Goal: Task Accomplishment & Management: Use online tool/utility

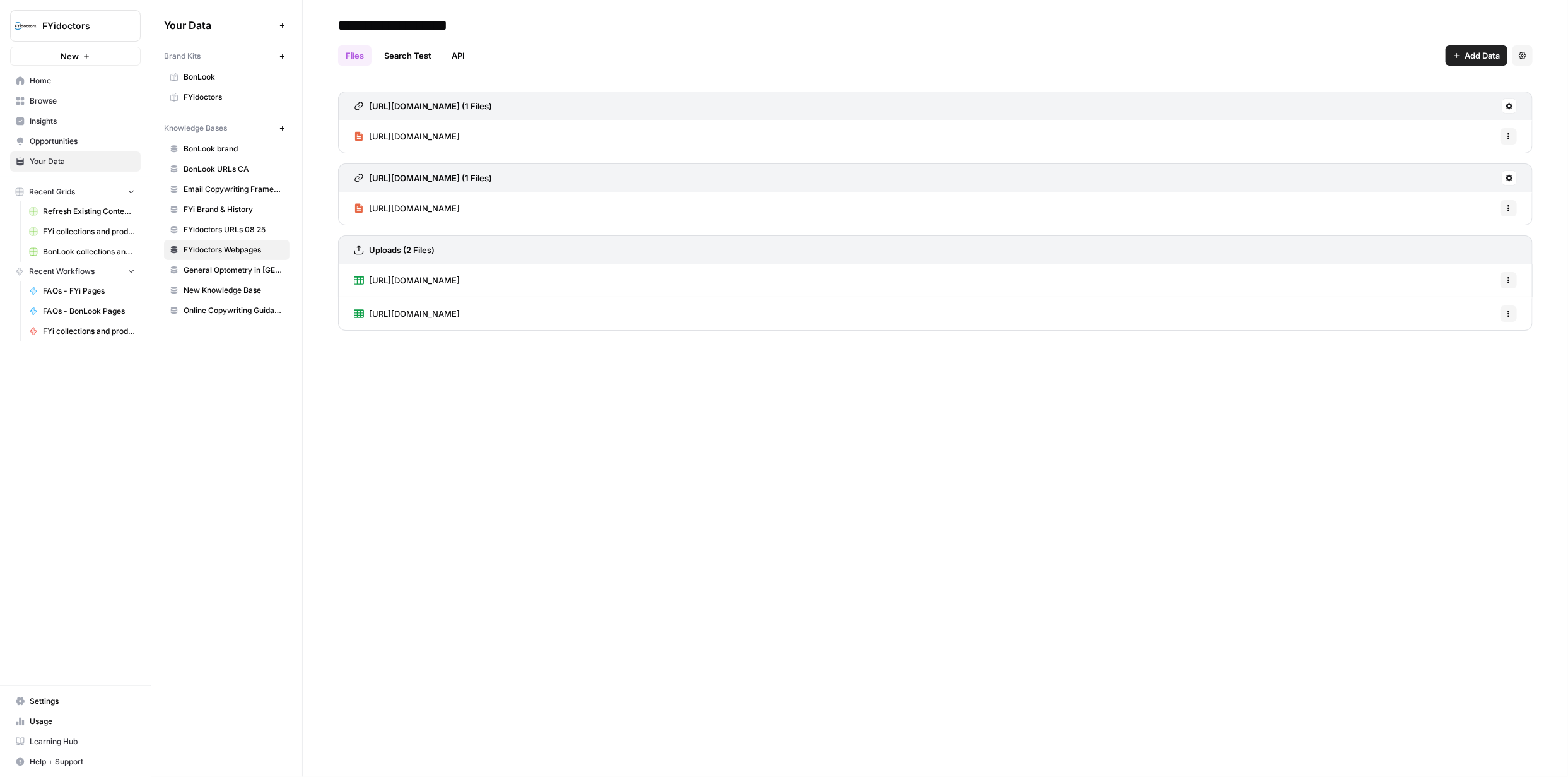
click at [47, 104] on span "Browse" at bounding box center [82, 101] width 106 height 11
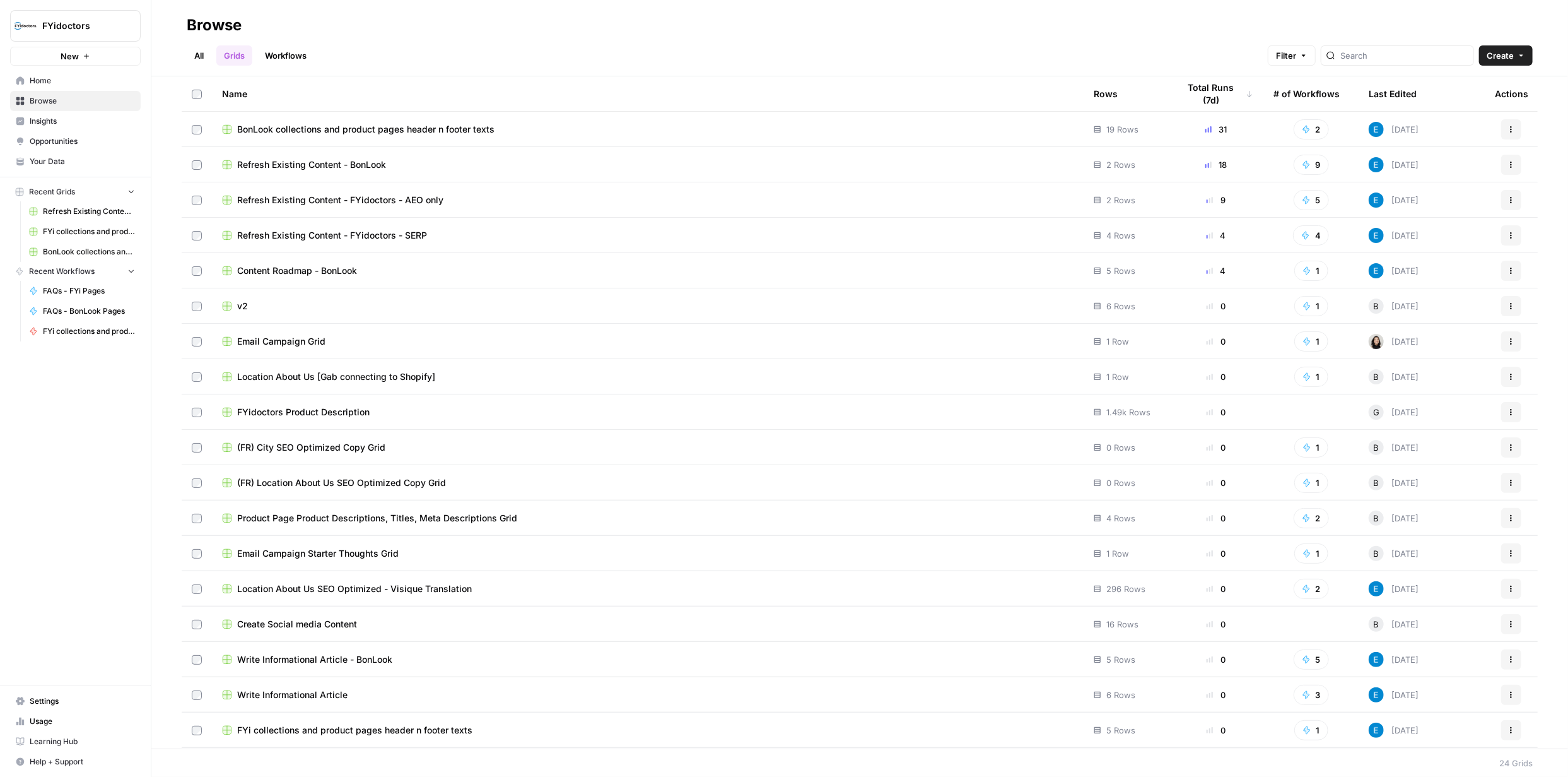
click at [440, 131] on span "BonLook collections and product pages header n footer texts" at bounding box center [366, 130] width 257 height 13
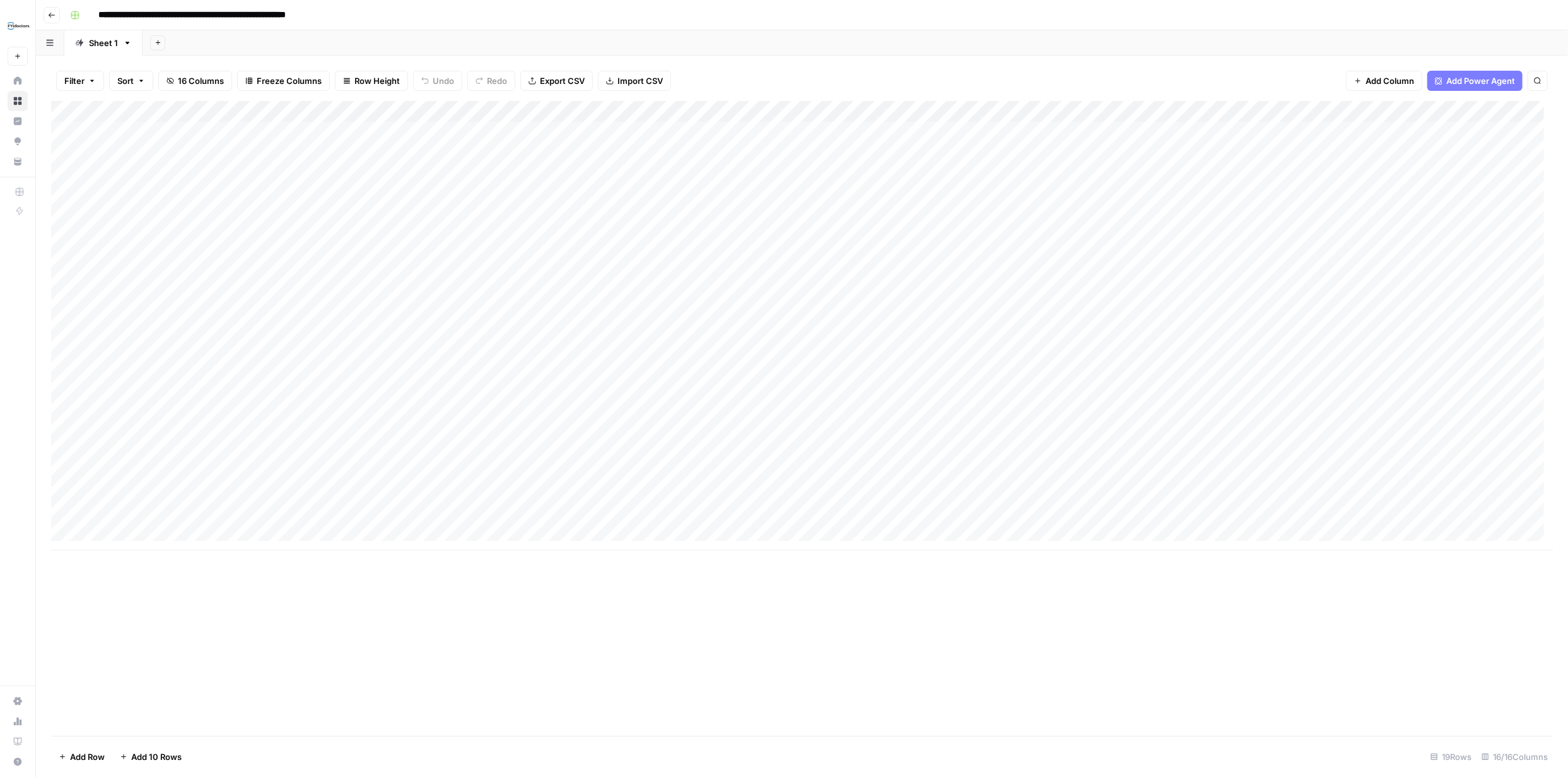
click at [170, 521] on div "Add Column" at bounding box center [802, 325] width 1502 height 449
type textarea "**********"
click at [380, 642] on div "Add Column" at bounding box center [802, 418] width 1502 height 635
click at [82, 517] on div "Add Column" at bounding box center [802, 325] width 1502 height 449
